Goal: Transaction & Acquisition: Purchase product/service

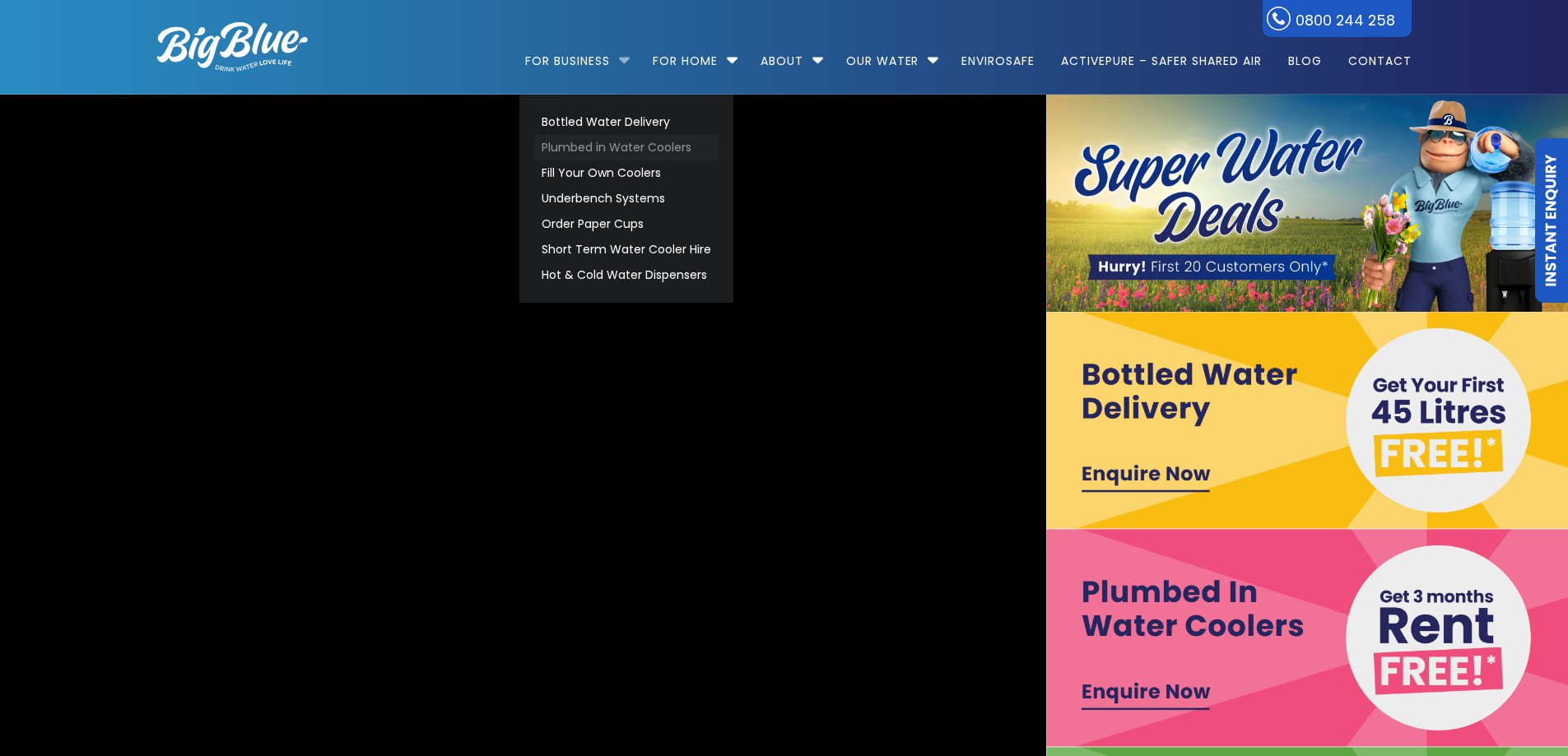
click at [594, 142] on link "Plumbed in Water Coolers" at bounding box center [626, 147] width 185 height 26
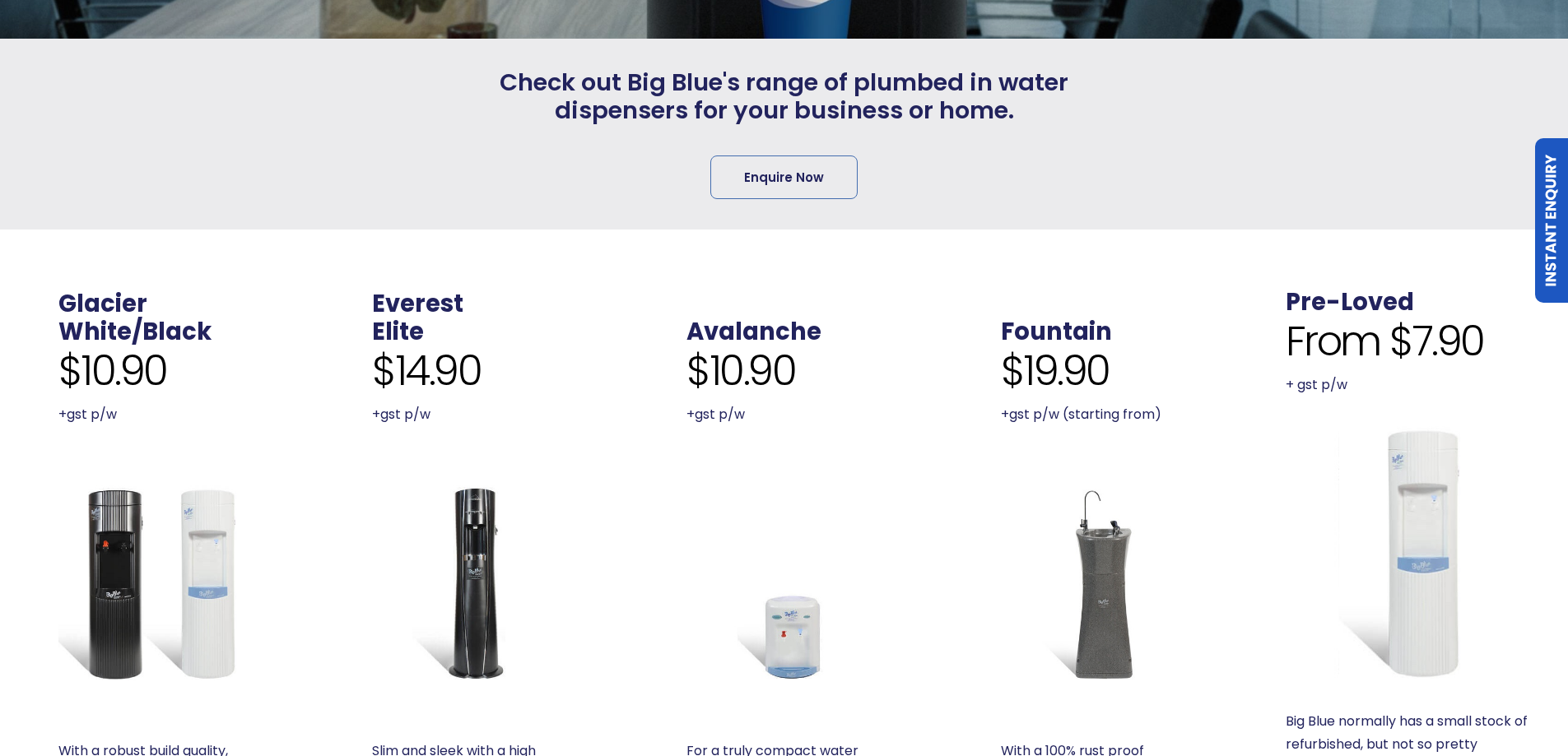
scroll to position [494, 0]
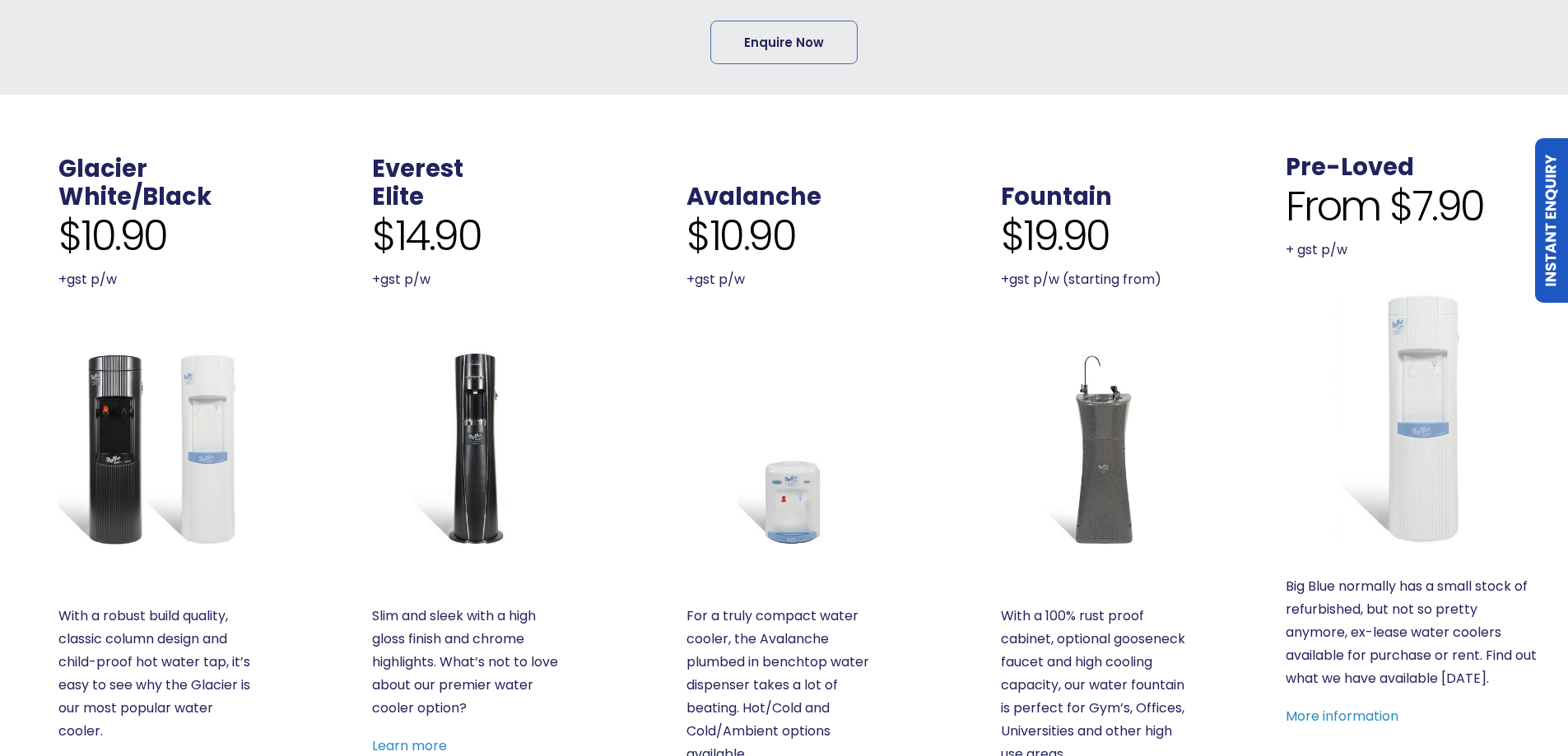
click at [121, 475] on img at bounding box center [156, 448] width 195 height 195
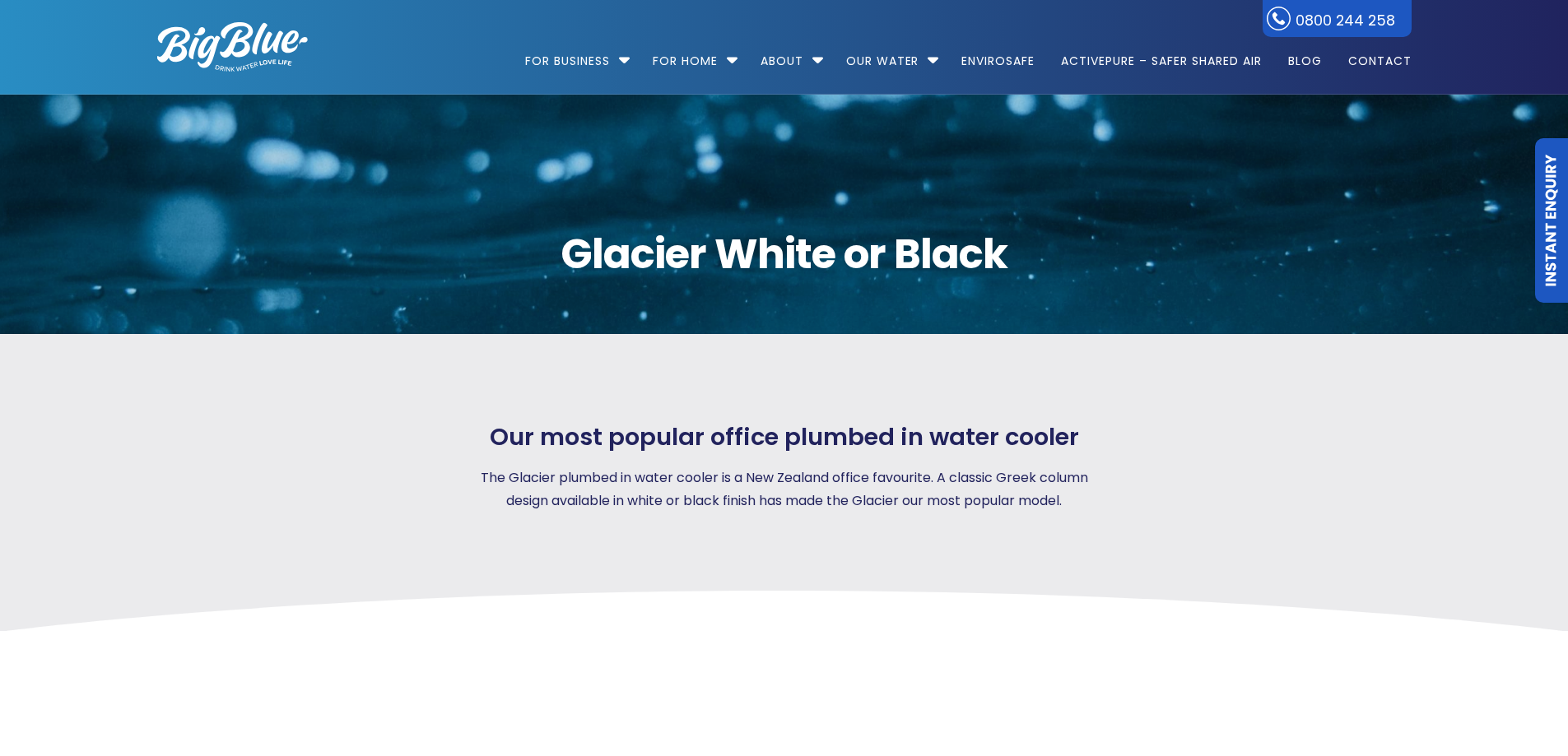
click at [1020, 374] on div "Our most popular office plumbed in water cooler The Glacier plumbed in water co…" at bounding box center [784, 482] width 1314 height 297
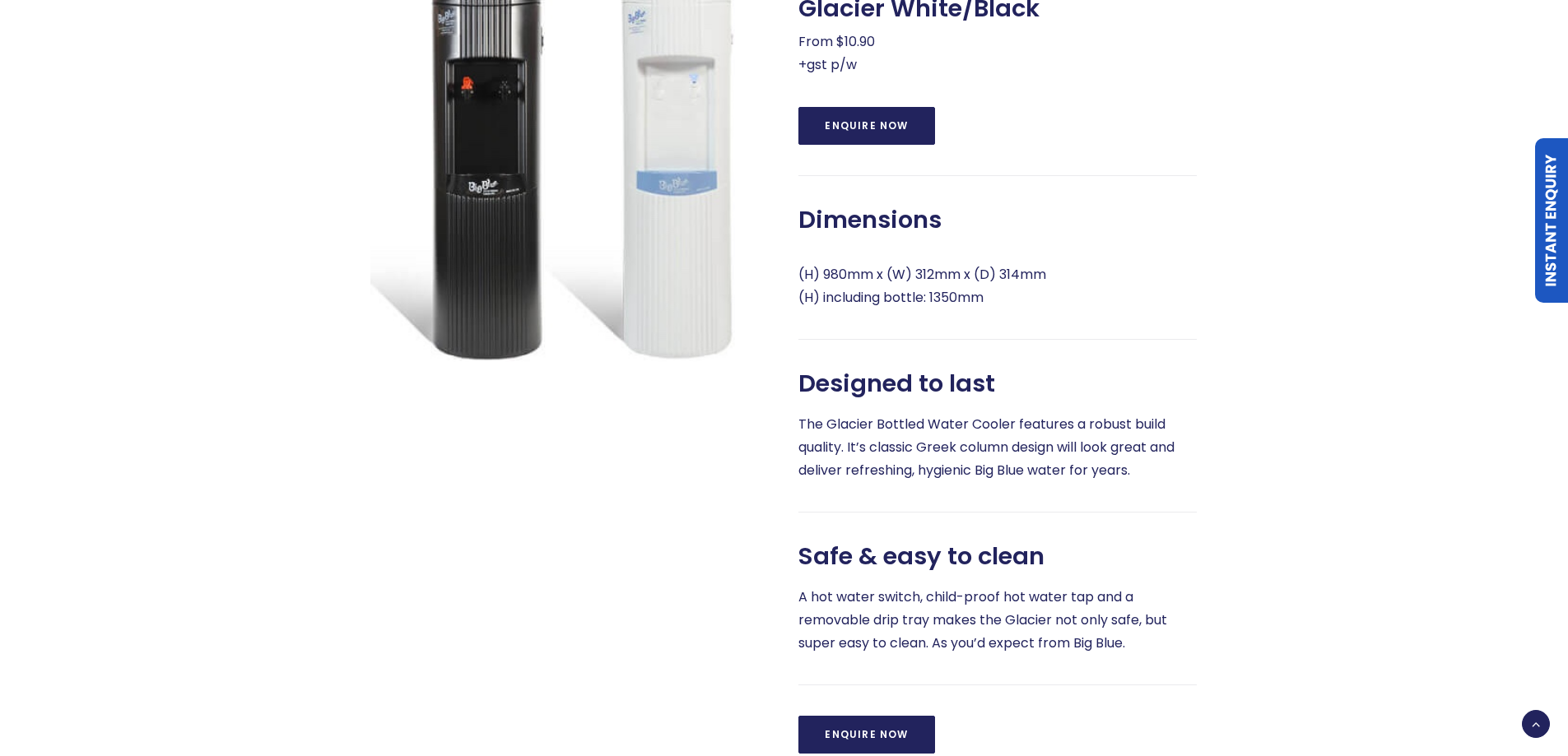
scroll to position [779, 0]
